Goal: Task Accomplishment & Management: Use online tool/utility

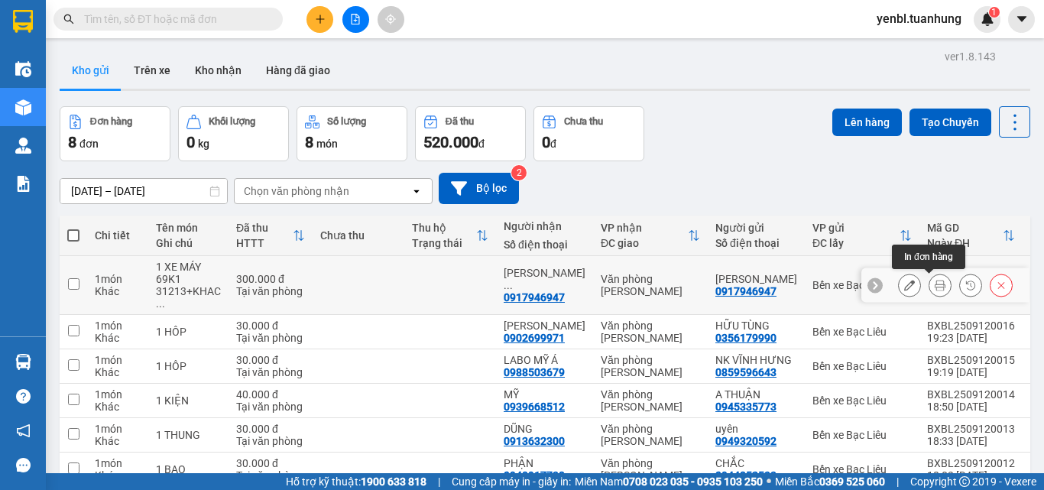
click at [935, 286] on icon at bounding box center [940, 285] width 11 height 11
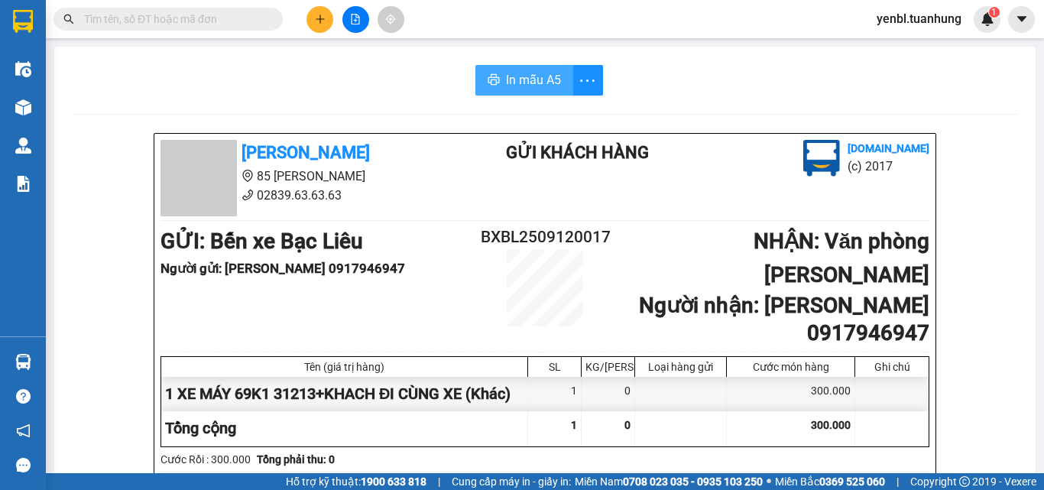
click at [506, 85] on span "In mẫu A5" at bounding box center [533, 79] width 55 height 19
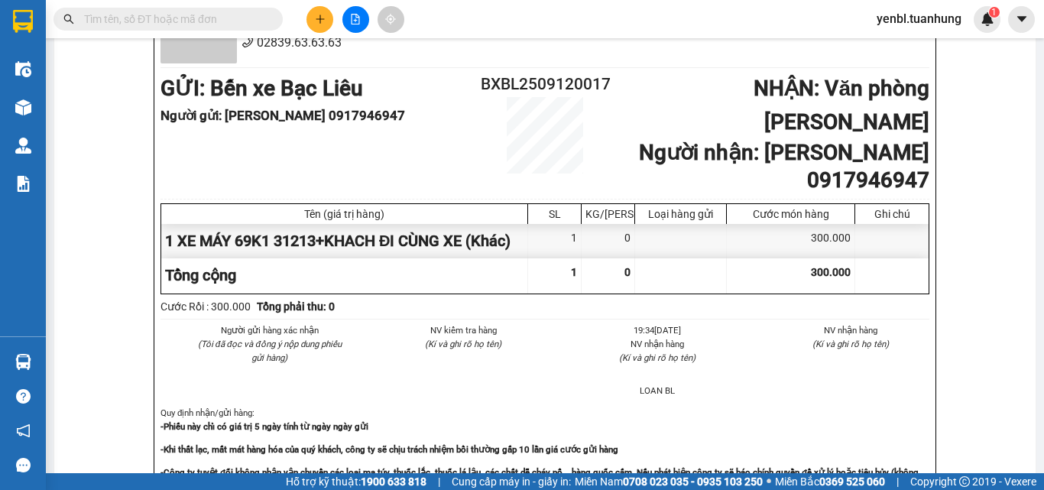
scroll to position [229, 0]
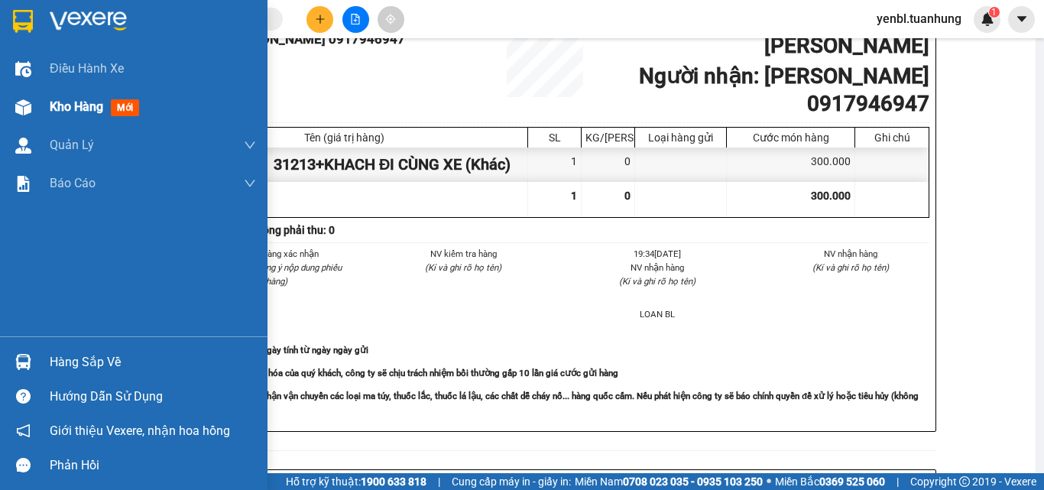
click at [41, 93] on div "Kho hàng mới" at bounding box center [134, 107] width 268 height 38
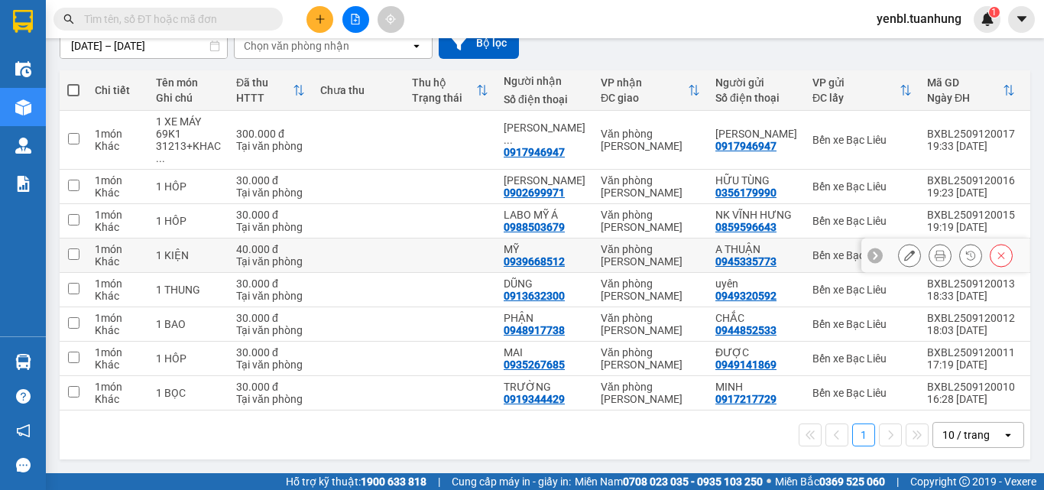
scroll to position [164, 0]
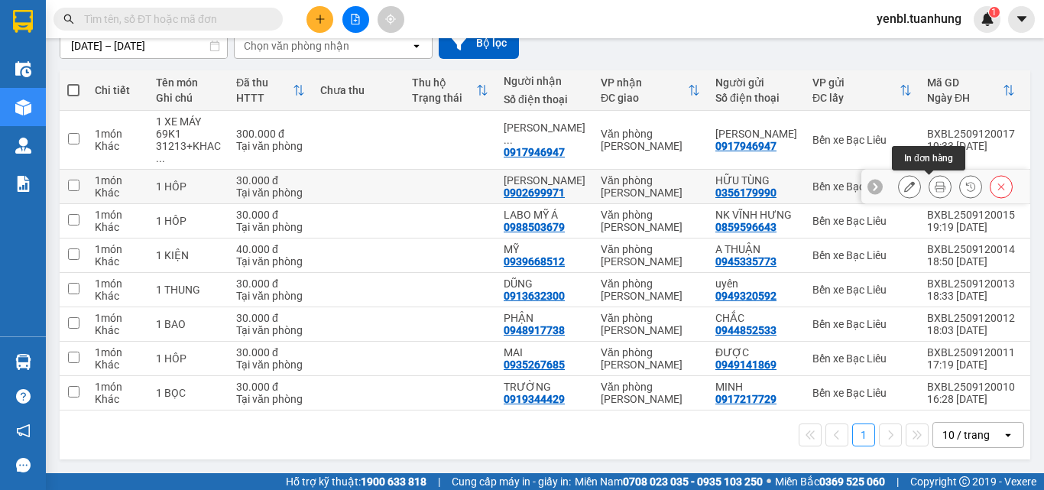
click at [935, 181] on icon at bounding box center [940, 186] width 11 height 11
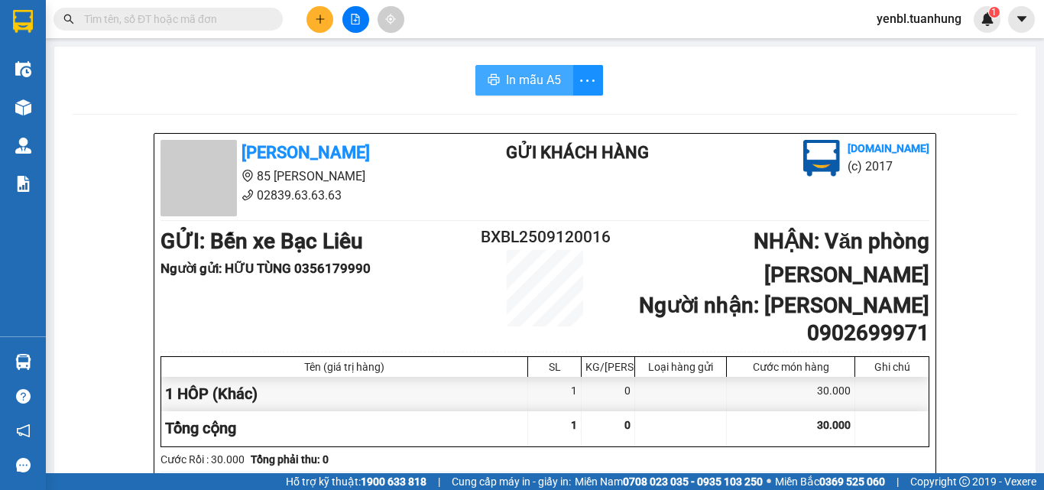
click at [511, 89] on span "In mẫu A5" at bounding box center [533, 79] width 55 height 19
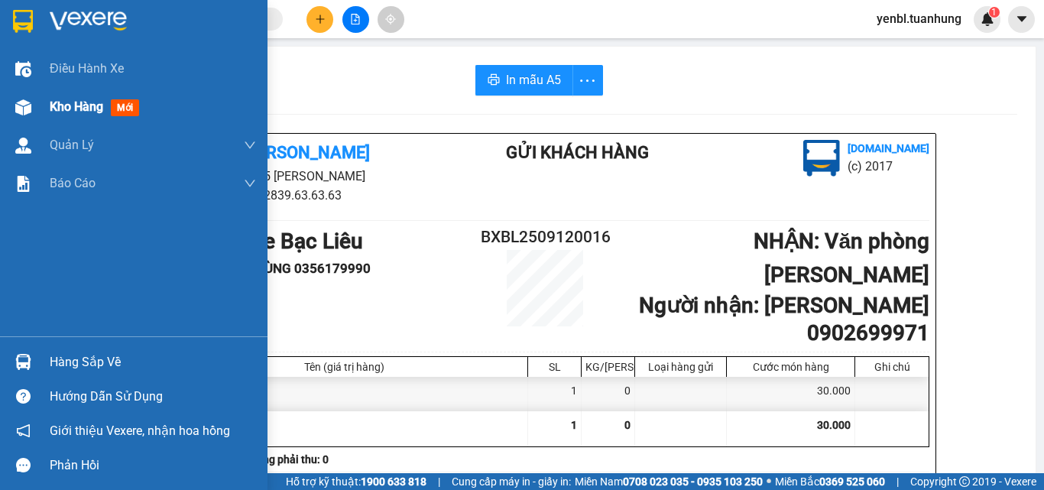
click at [37, 105] on div "Kho hàng mới" at bounding box center [134, 107] width 268 height 38
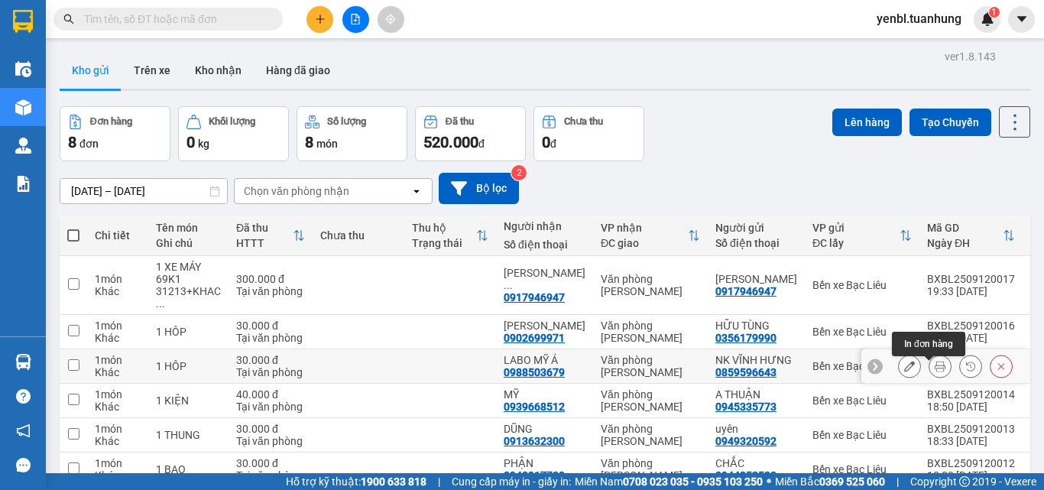
click at [935, 372] on icon at bounding box center [940, 366] width 11 height 11
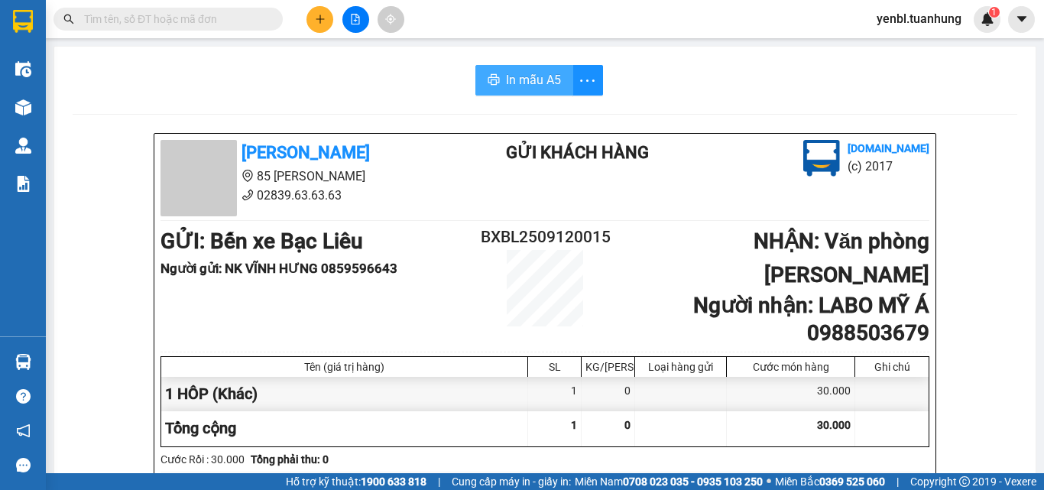
click at [537, 84] on span "In mẫu A5" at bounding box center [533, 79] width 55 height 19
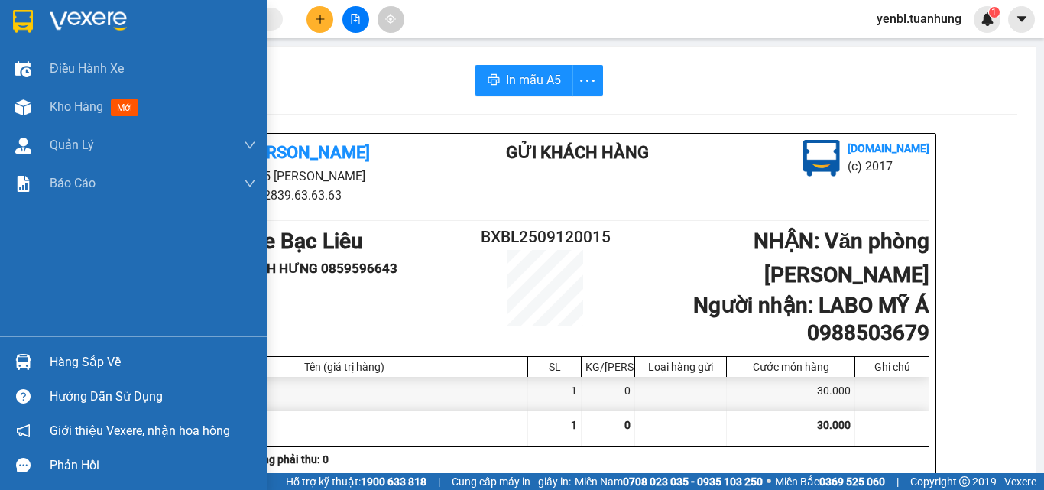
click at [34, 358] on div at bounding box center [23, 362] width 27 height 27
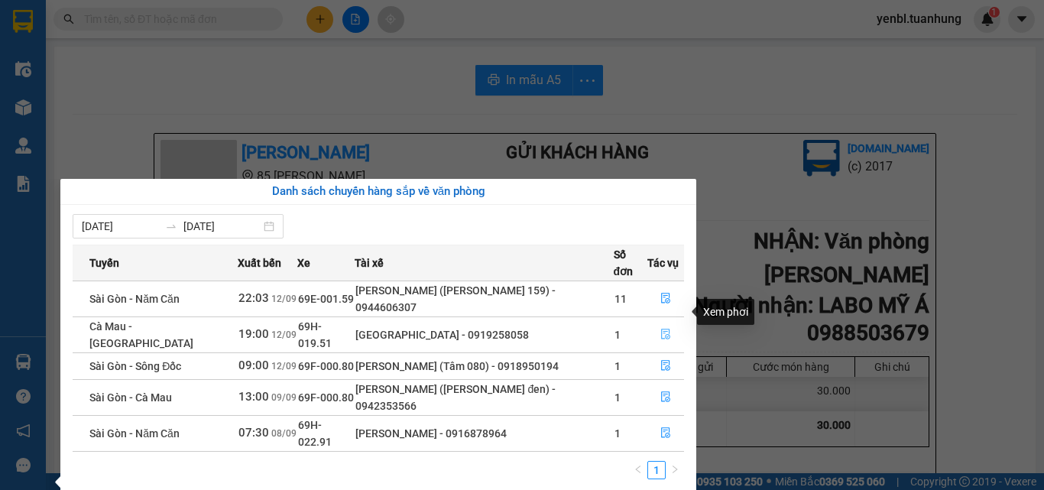
click at [651, 323] on button "button" at bounding box center [665, 335] width 35 height 24
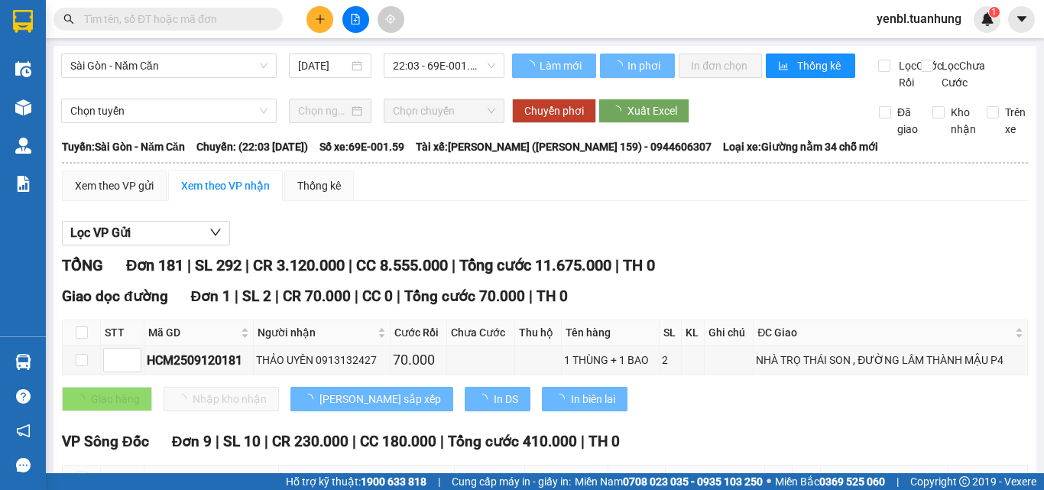
scroll to position [306, 0]
